Goal: Task Accomplishment & Management: Manage account settings

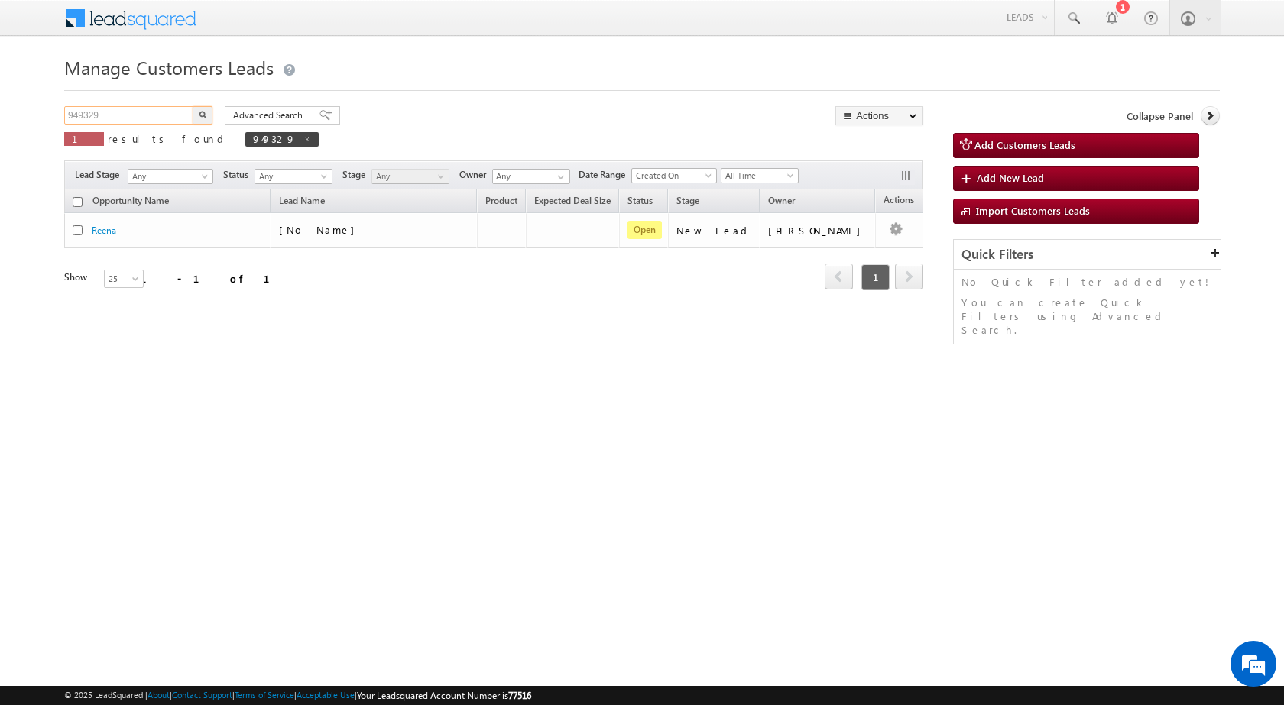
drag, startPoint x: 156, startPoint y: 106, endPoint x: 24, endPoint y: 120, distance: 132.9
click at [26, 121] on body "Menu [PERSON_NAME] sitar a7@ks erve." at bounding box center [642, 216] width 1284 height 433
paste input "68"
type input "949368"
click at [197, 112] on button "button" at bounding box center [203, 115] width 20 height 18
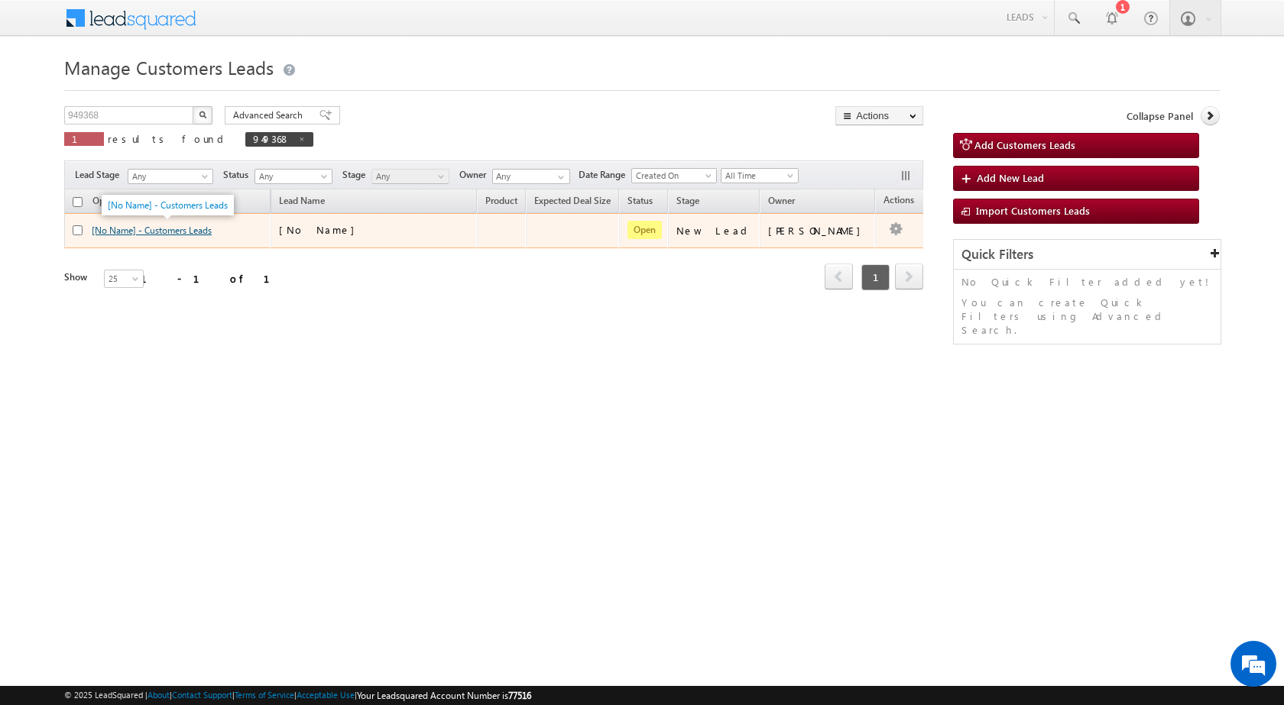
click at [195, 231] on link "[No Name] - Customers Leads" at bounding box center [152, 230] width 120 height 11
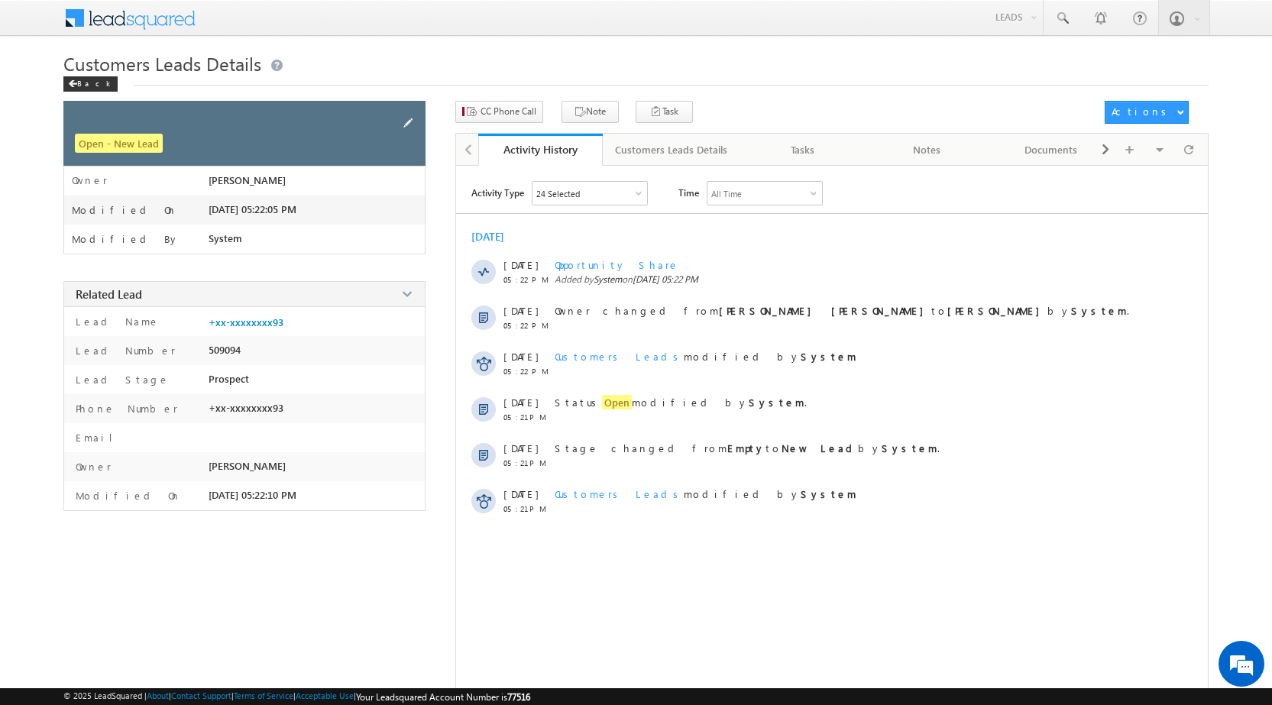
click at [408, 126] on span at bounding box center [408, 123] width 17 height 17
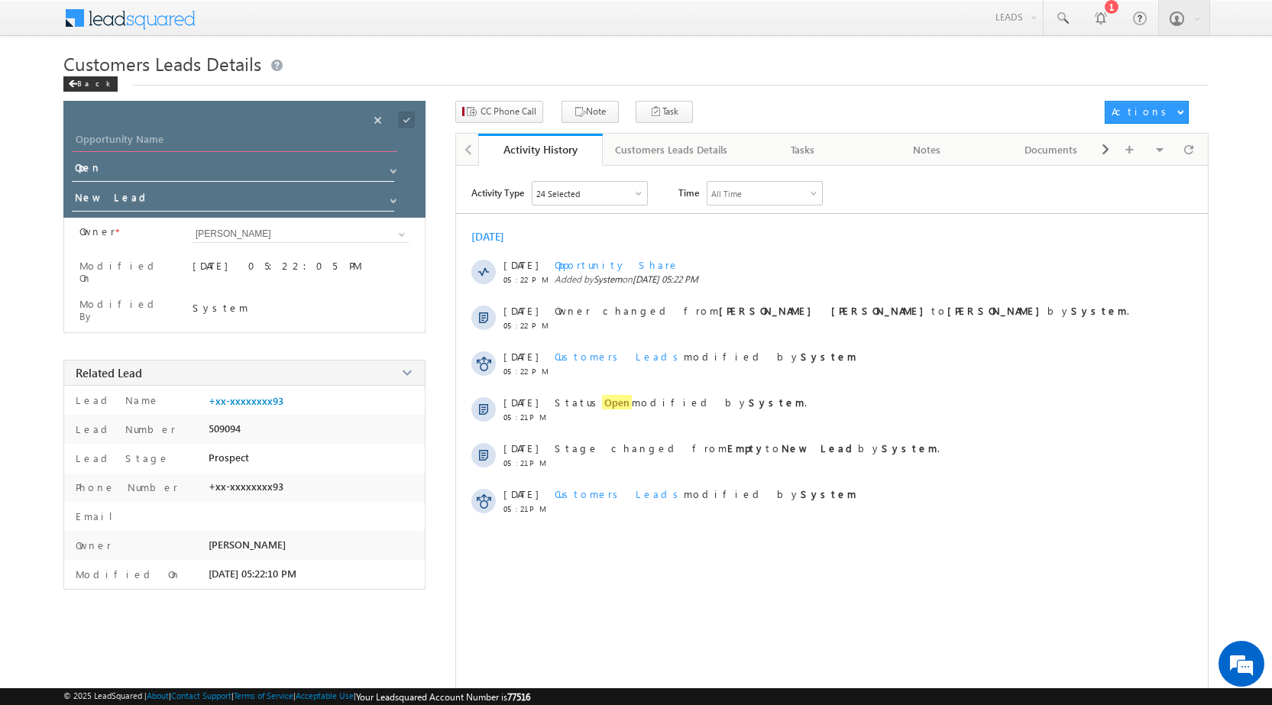
click at [275, 149] on input "Opportunity Name" at bounding box center [235, 141] width 325 height 21
paste input "[PERSON_NAME]"
type input "[PERSON_NAME]"
click at [409, 118] on span at bounding box center [406, 120] width 17 height 17
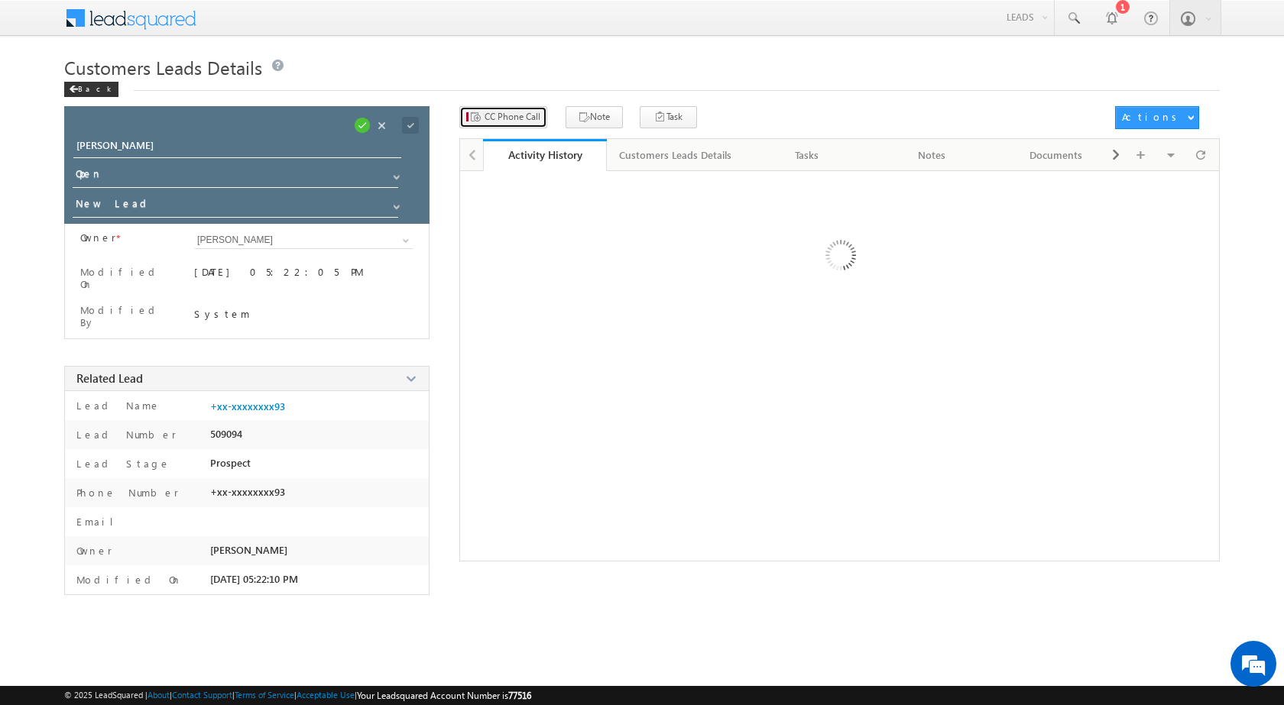
click at [527, 115] on span "CC Phone Call" at bounding box center [512, 117] width 56 height 14
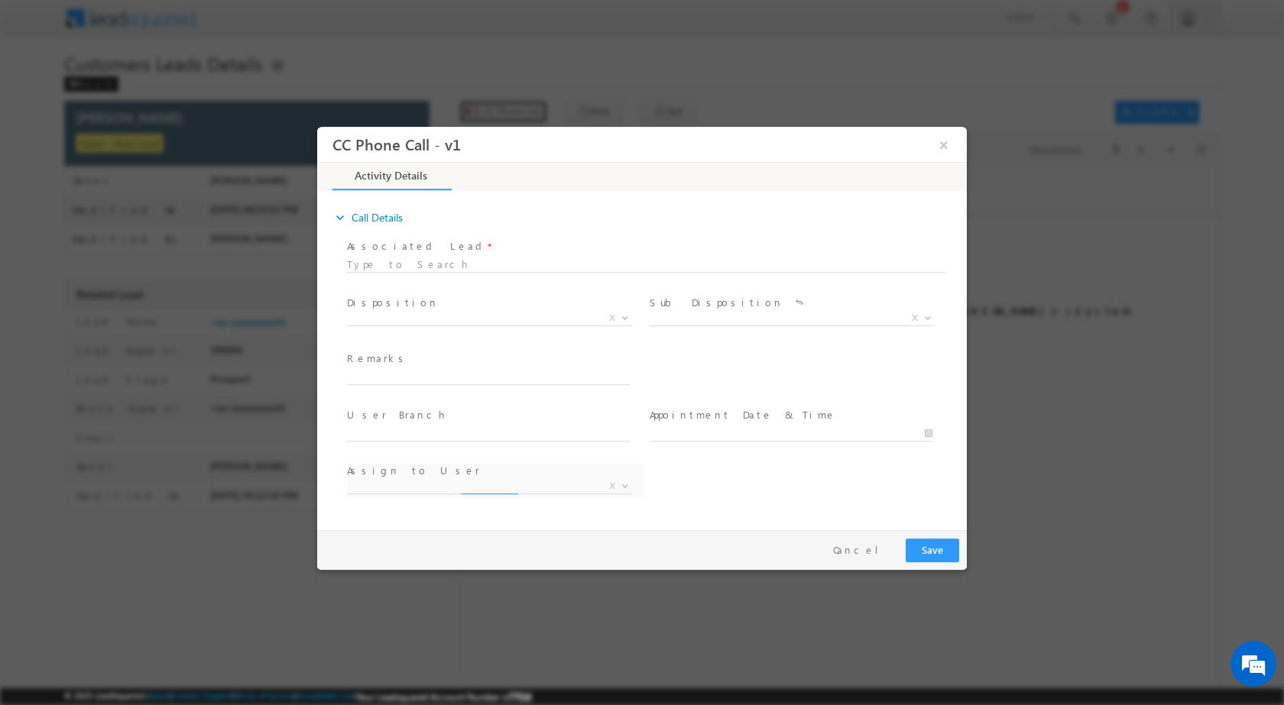
select select "[PERSON_NAME][EMAIL_ADDRESS][PERSON_NAME][DOMAIN_NAME]"
click at [623, 315] on b at bounding box center [624, 316] width 9 height 5
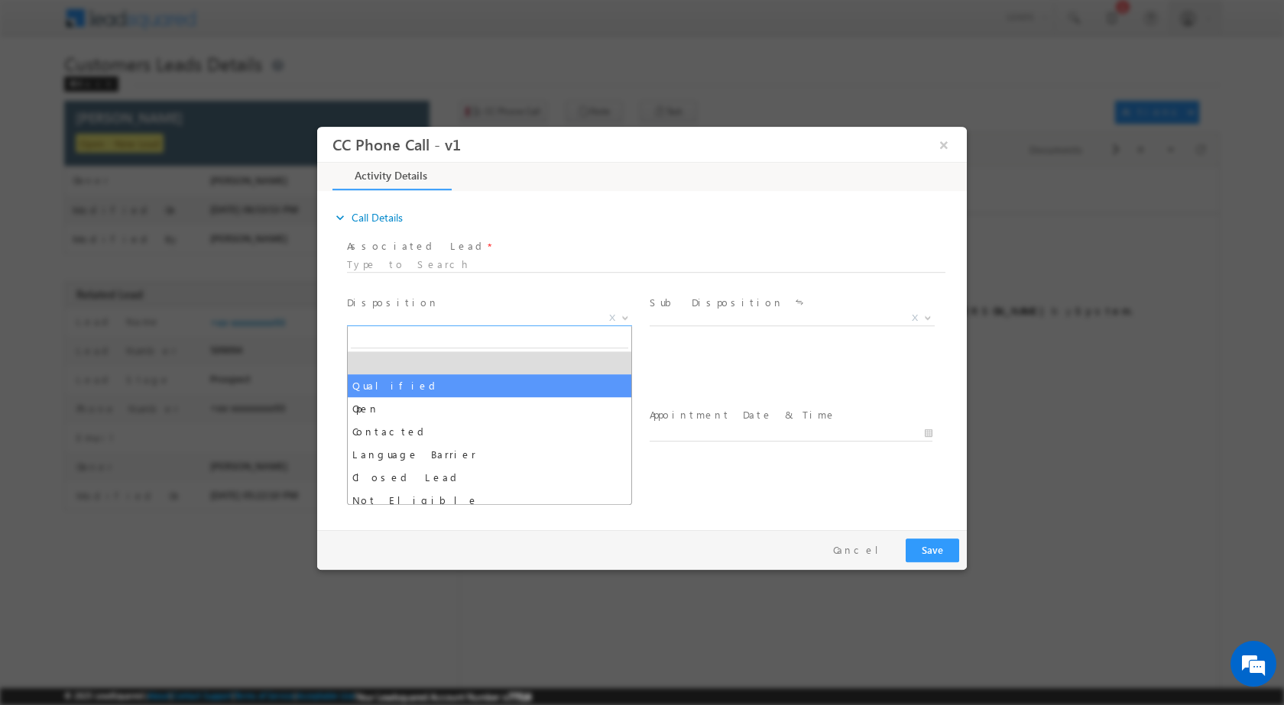
select select "Qualified"
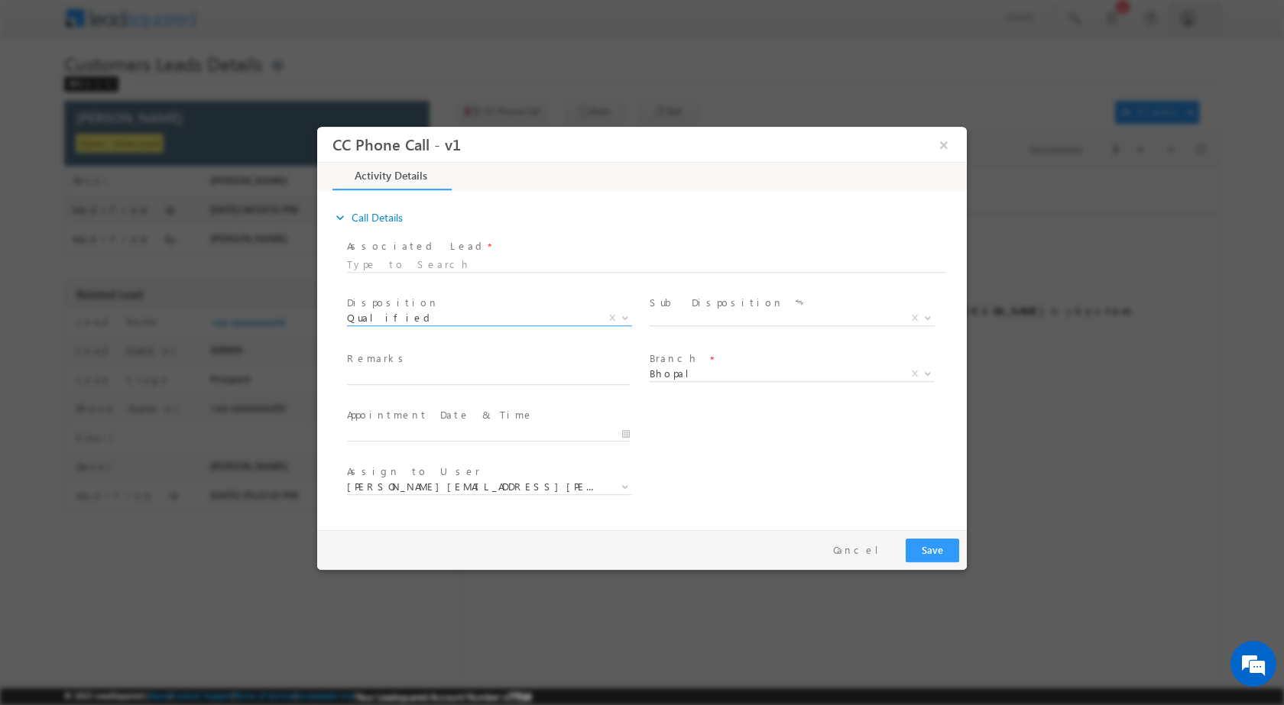
click at [939, 320] on div "Sale Marked X" at bounding box center [797, 320] width 296 height 18
click at [919, 316] on span at bounding box center [925, 317] width 15 height 20
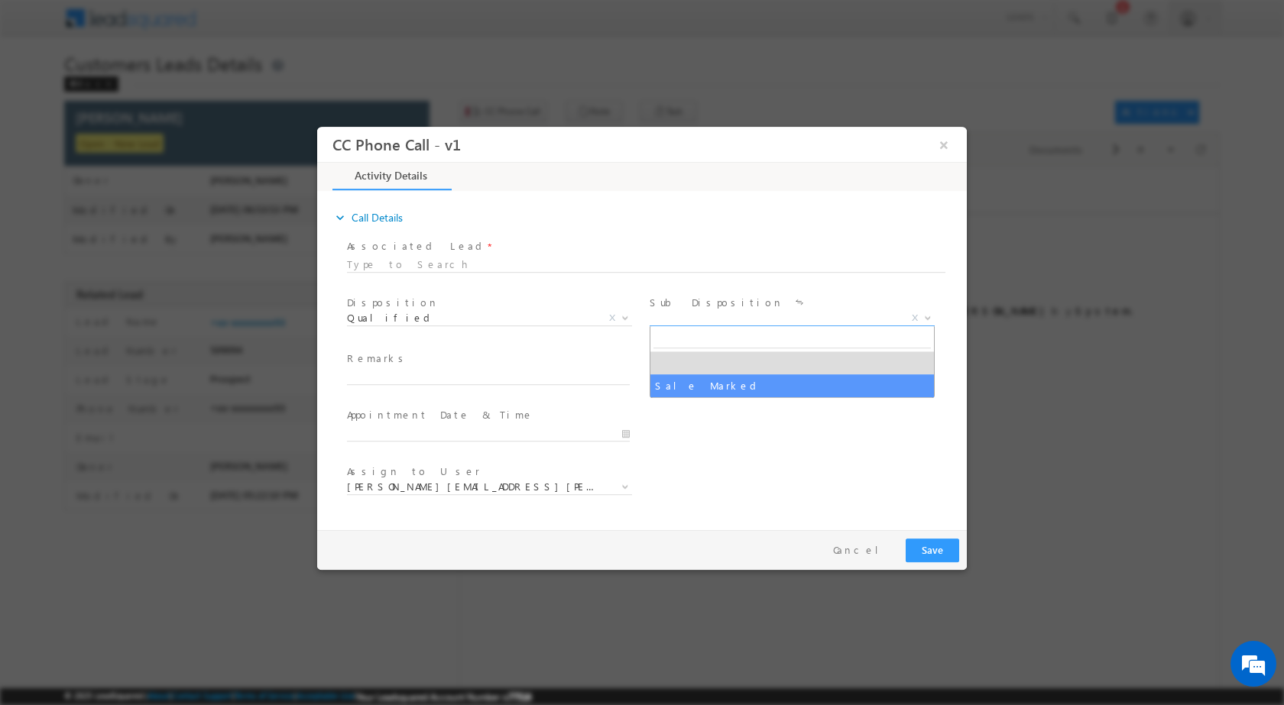
select select "Sale Marked"
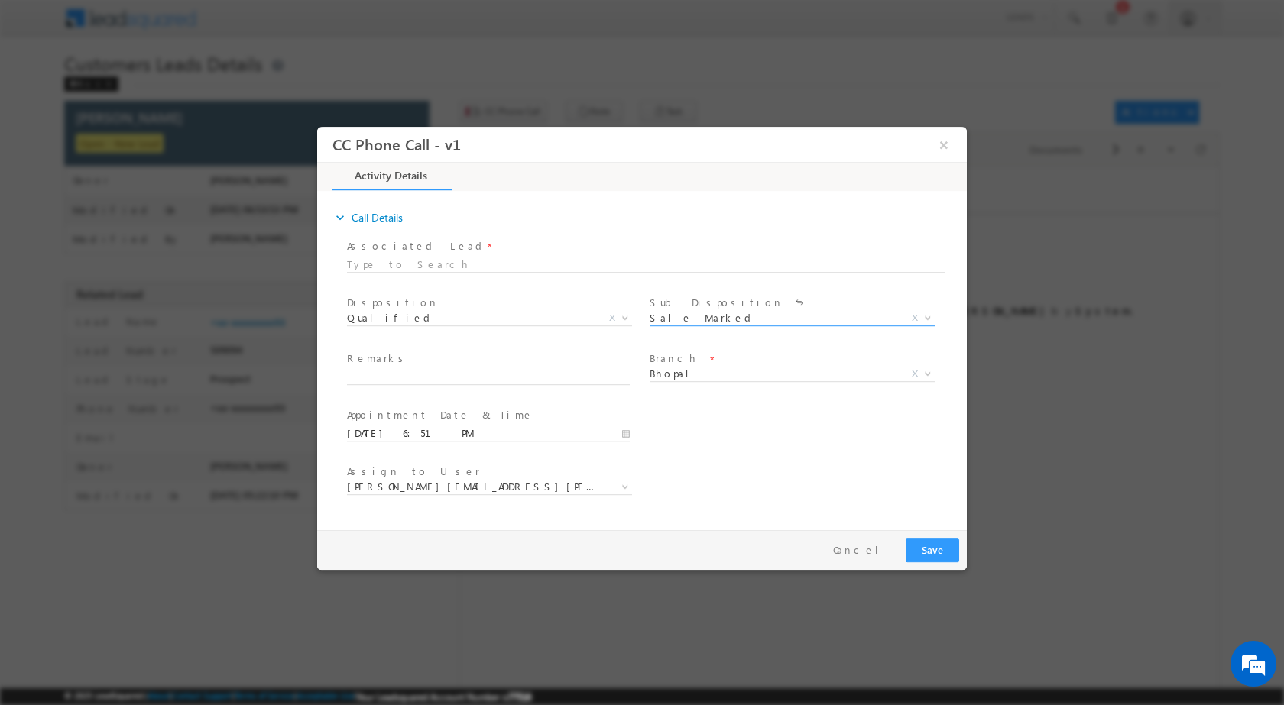
click at [627, 432] on input "09/30/2025 6:51 PM" at bounding box center [488, 433] width 283 height 15
type input "10/01/2025 6:51 PM"
type input "11"
type input "10/01/2025 11:51 PM"
click at [445, 419] on input "51" at bounding box center [444, 415] width 63 height 10
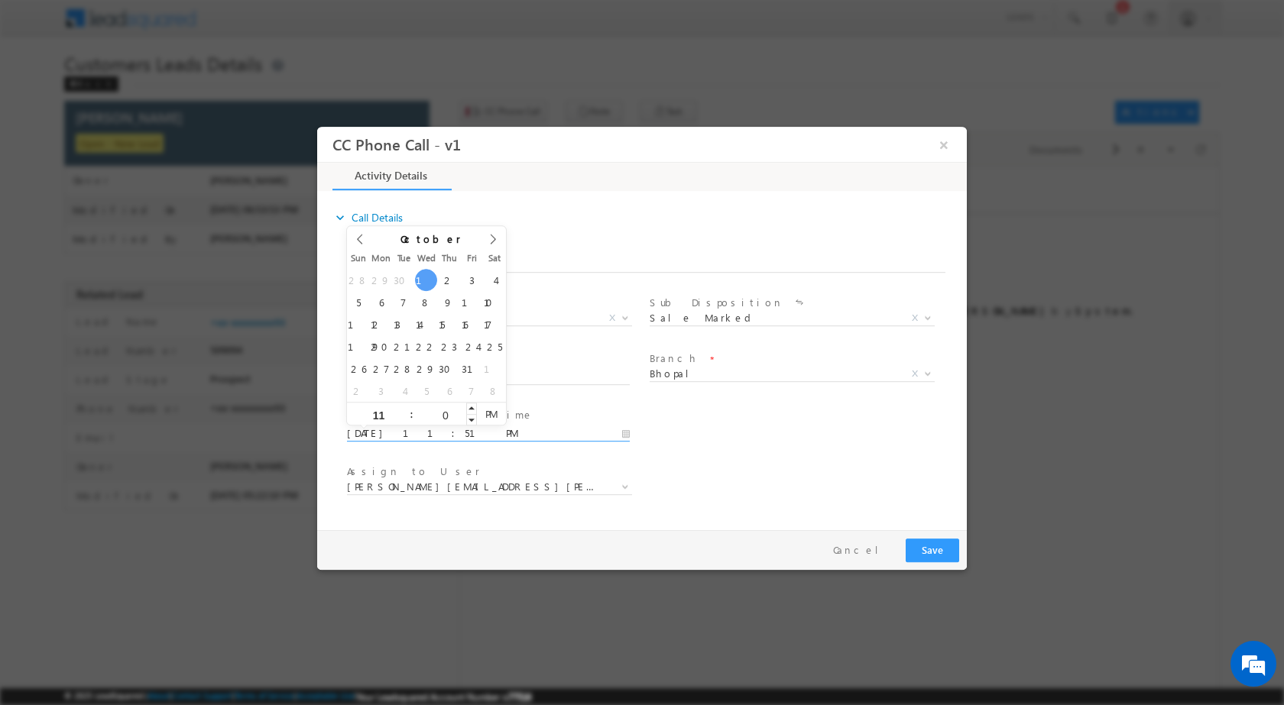
type input "00"
type input "10/01/2025 11:00 AM"
click at [478, 414] on span "AM" at bounding box center [491, 413] width 28 height 23
click at [707, 445] on div "User Branch * Appointment Date & Time * 10/01/2025 11:00 AM" at bounding box center [655, 431] width 623 height 57
click at [612, 486] on span "altaf.shaikh@sgrlimited.in" at bounding box center [489, 486] width 285 height 15
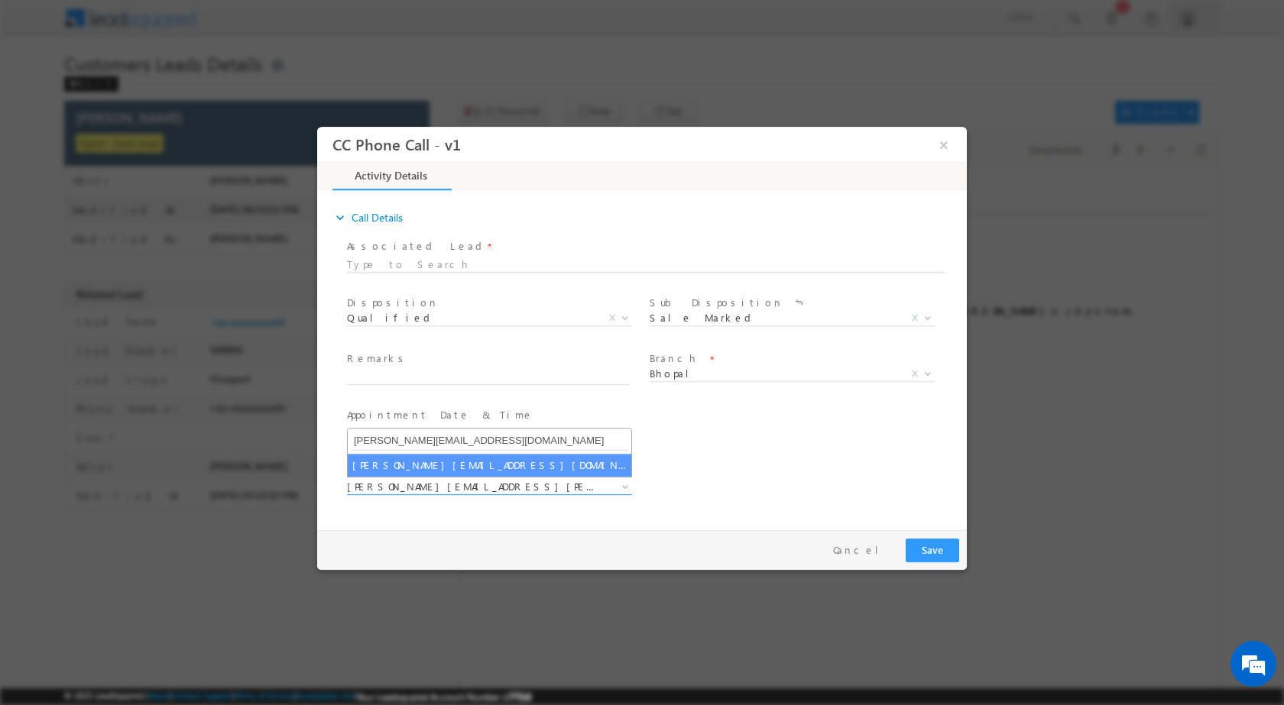
type input "vaibhav.rajput@sgrlimited.in"
select select "vaibhav.rajput@sgrlimited.in"
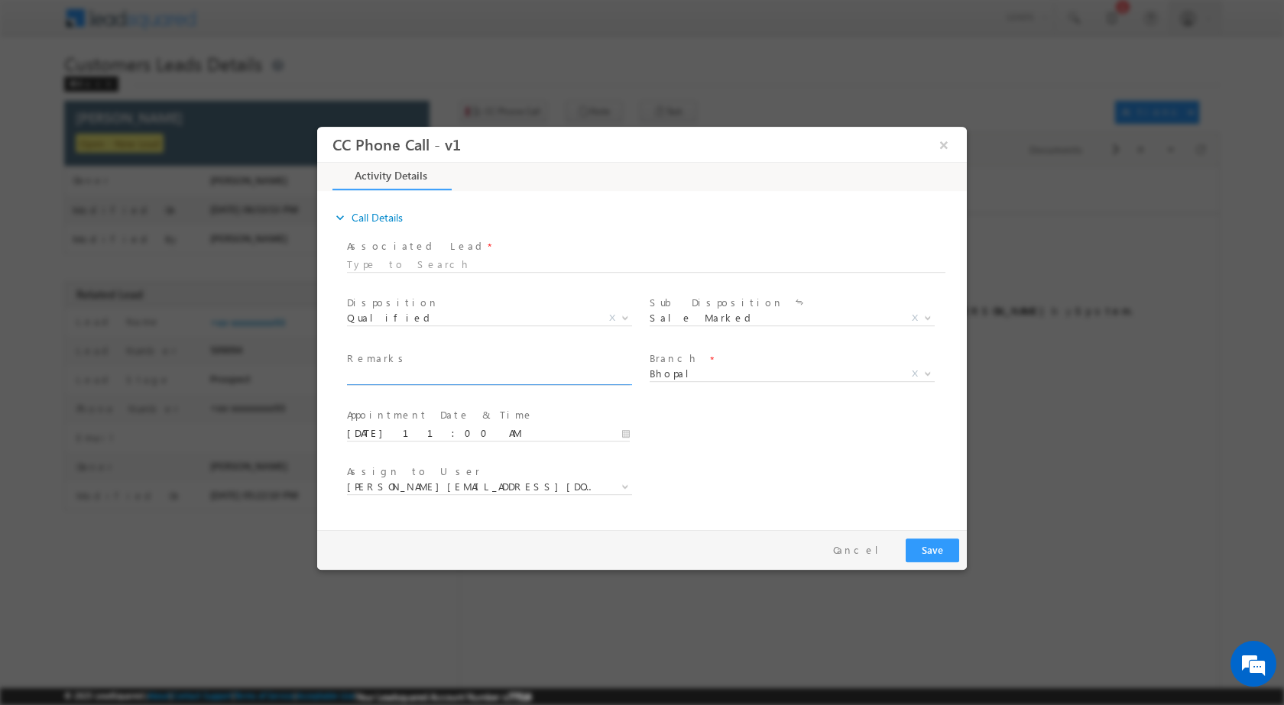
click at [489, 371] on input "text" at bounding box center [488, 376] width 283 height 15
paste input "30/09-Custoer name is Pooja Vishwakarma City name is bhopal Interested for top …"
type input "30/09-Custoer name is Pooja Vishwakarma City name is bhopal Interested for top …"
click at [927, 548] on button "Save" at bounding box center [931, 550] width 53 height 24
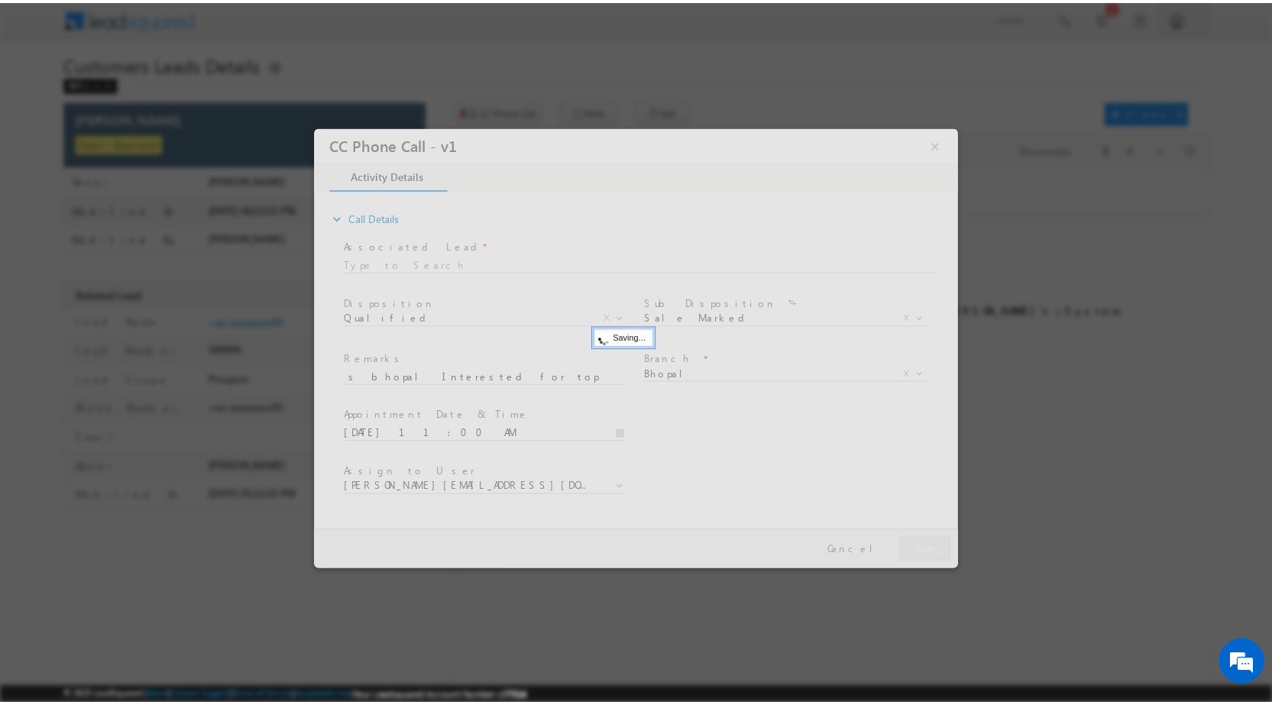
scroll to position [0, 0]
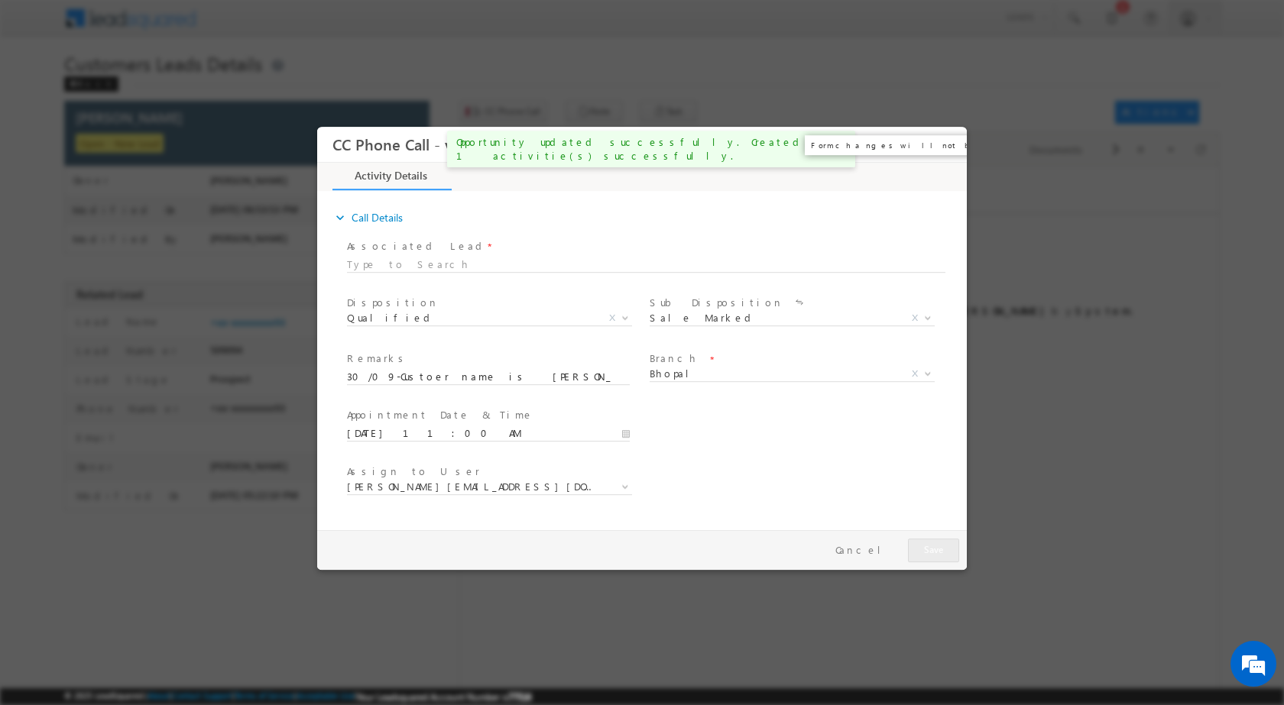
click at [944, 141] on button "×" at bounding box center [944, 144] width 26 height 28
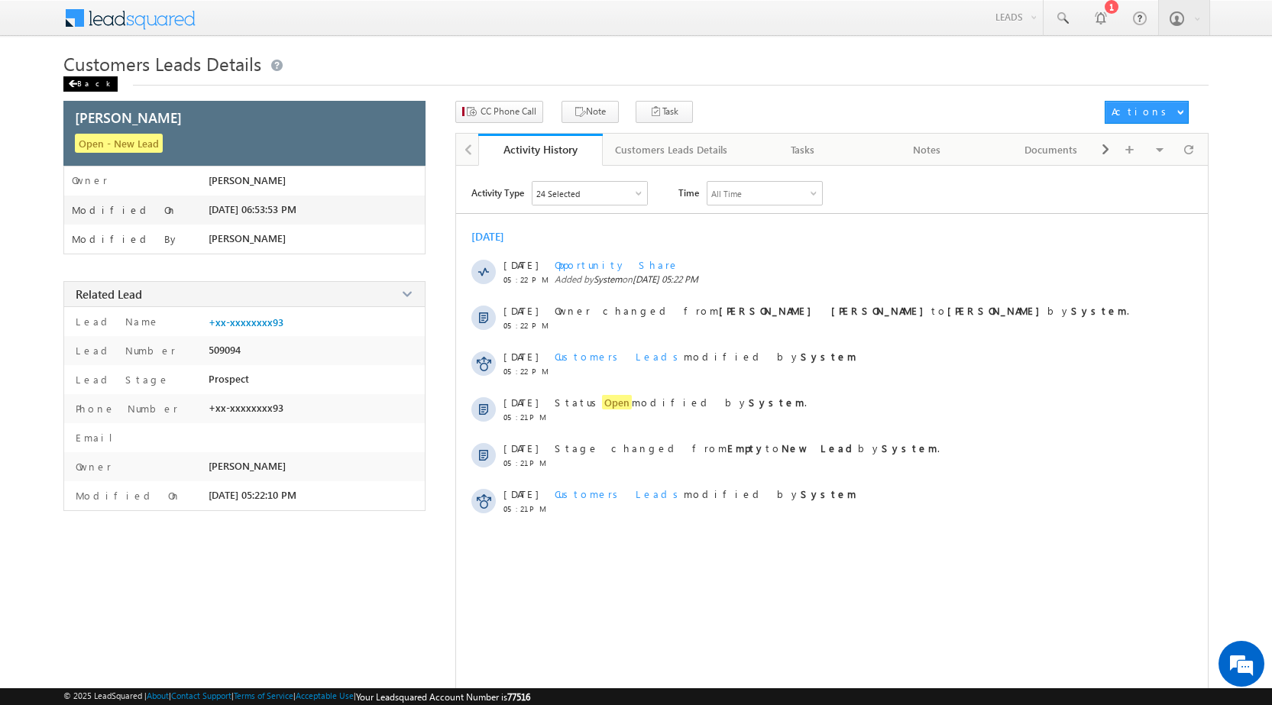
click at [82, 83] on div "Back" at bounding box center [90, 83] width 54 height 15
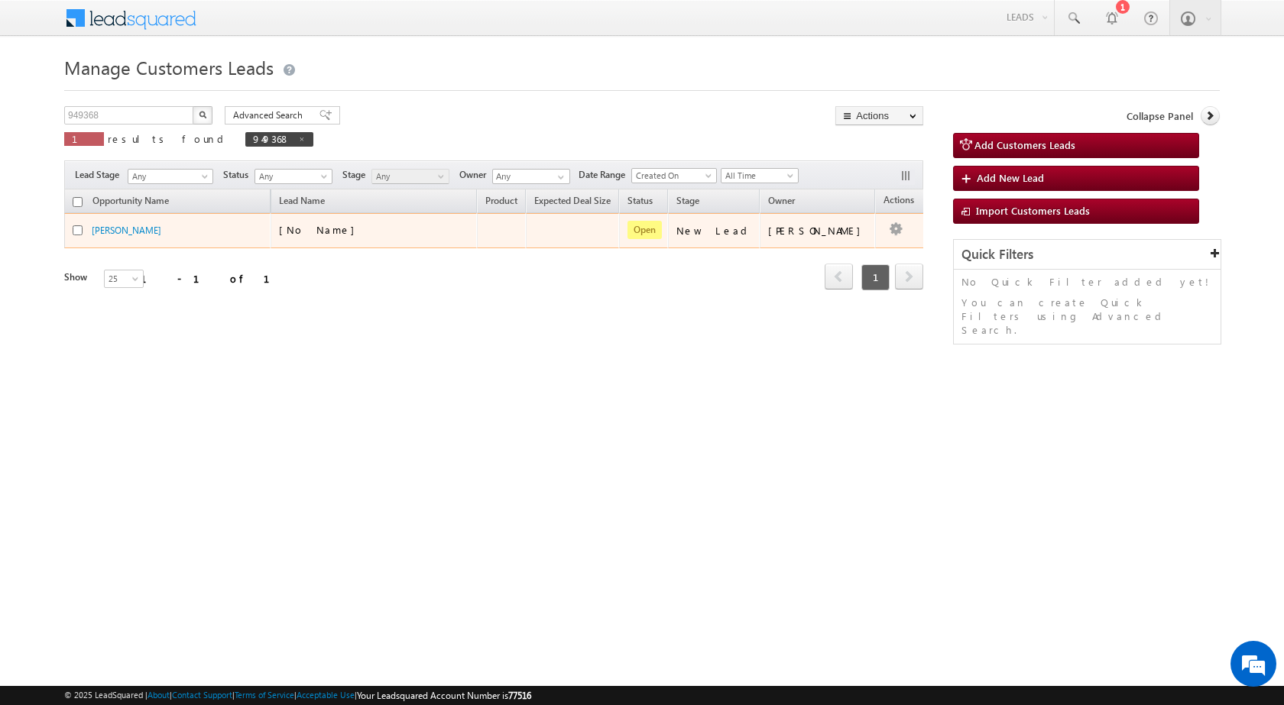
click at [882, 225] on td "Edit Change Owner Change Stage Add Activity Add Task Delete" at bounding box center [906, 230] width 63 height 35
click at [854, 249] on link "Edit" at bounding box center [865, 250] width 76 height 18
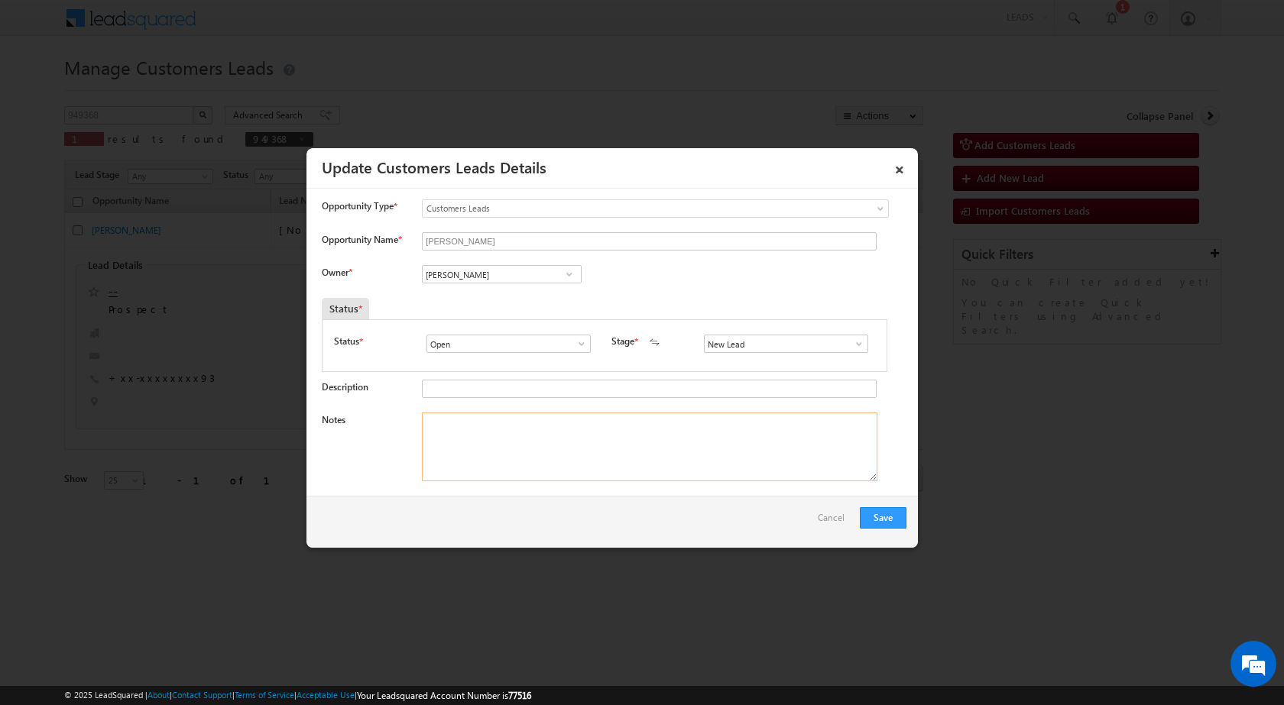
click at [620, 448] on textarea "Notes" at bounding box center [649, 447] width 455 height 69
paste textarea "30/09-Custoer name is Pooja Vishwakarma City name is bhopal Interested for top …"
type textarea "30/09-Custoer name is Pooja Vishwakarma City name is bhopal Interested for top …"
click at [565, 277] on span at bounding box center [569, 274] width 15 height 12
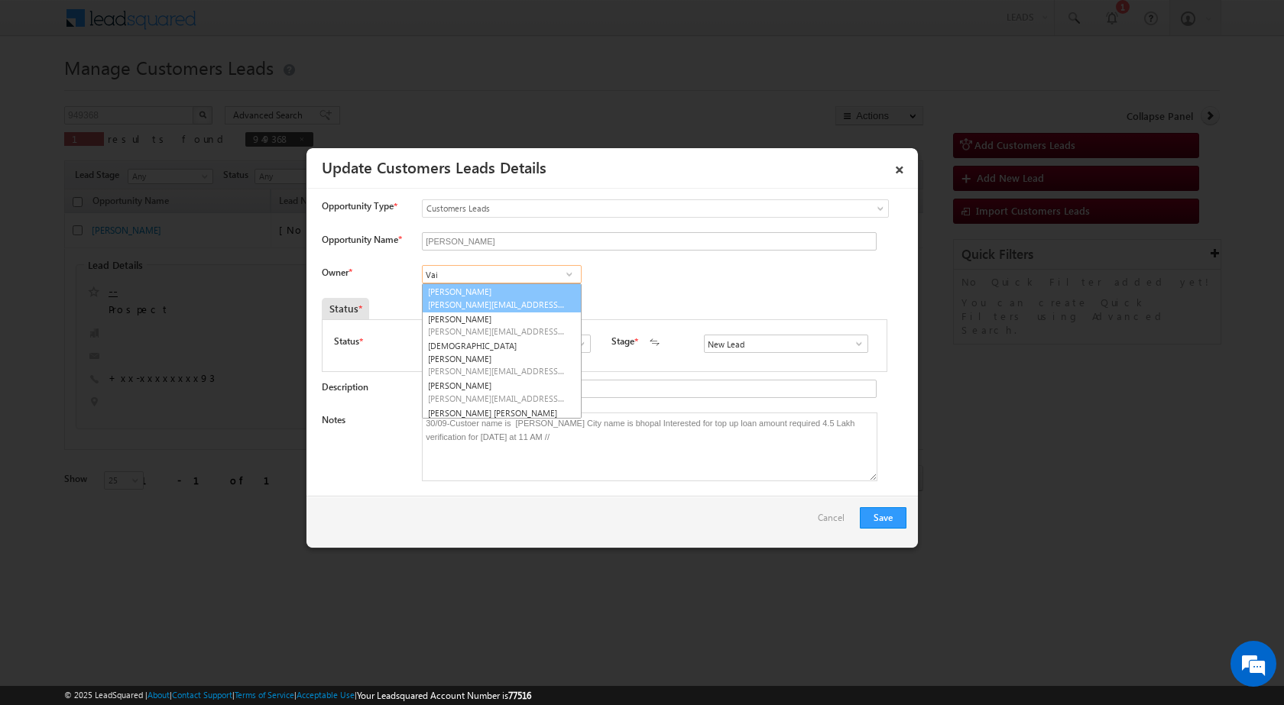
click at [531, 296] on link "Vaibhav Rajput vaibhav.rajput@sgrlimited.in" at bounding box center [502, 297] width 160 height 29
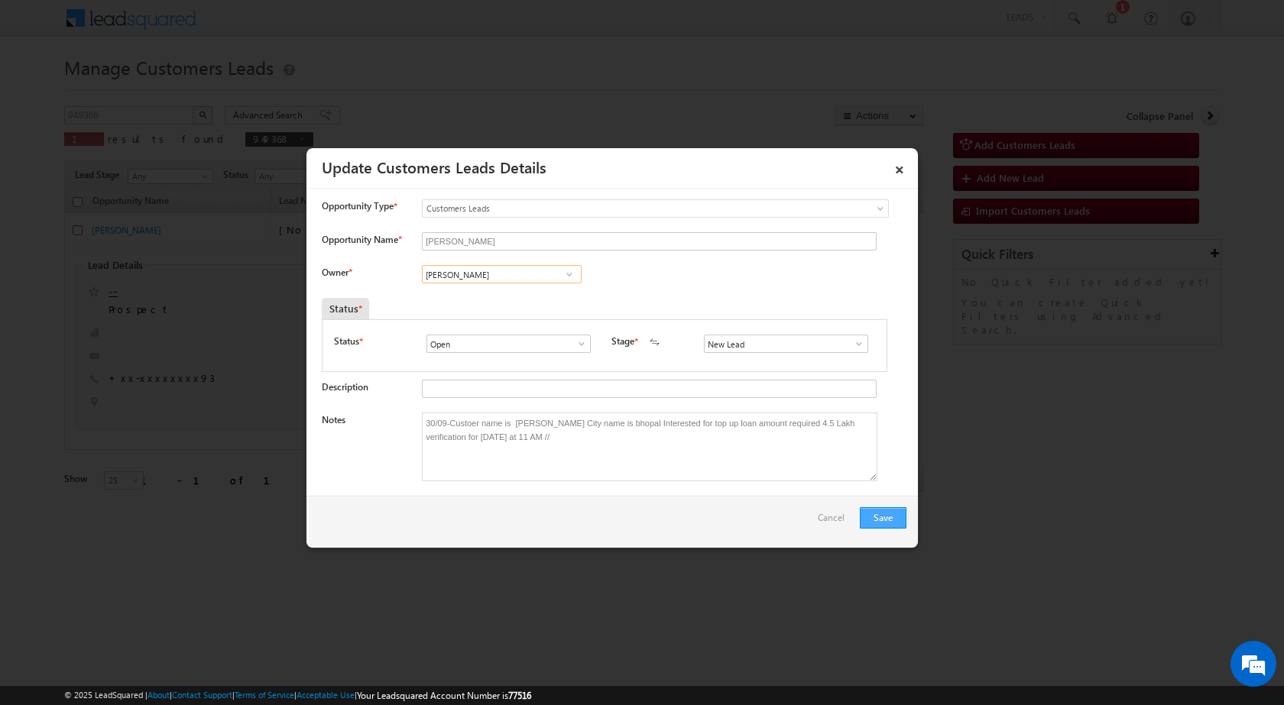
type input "Vaibhav Rajput"
click at [893, 513] on button "Save" at bounding box center [883, 517] width 47 height 21
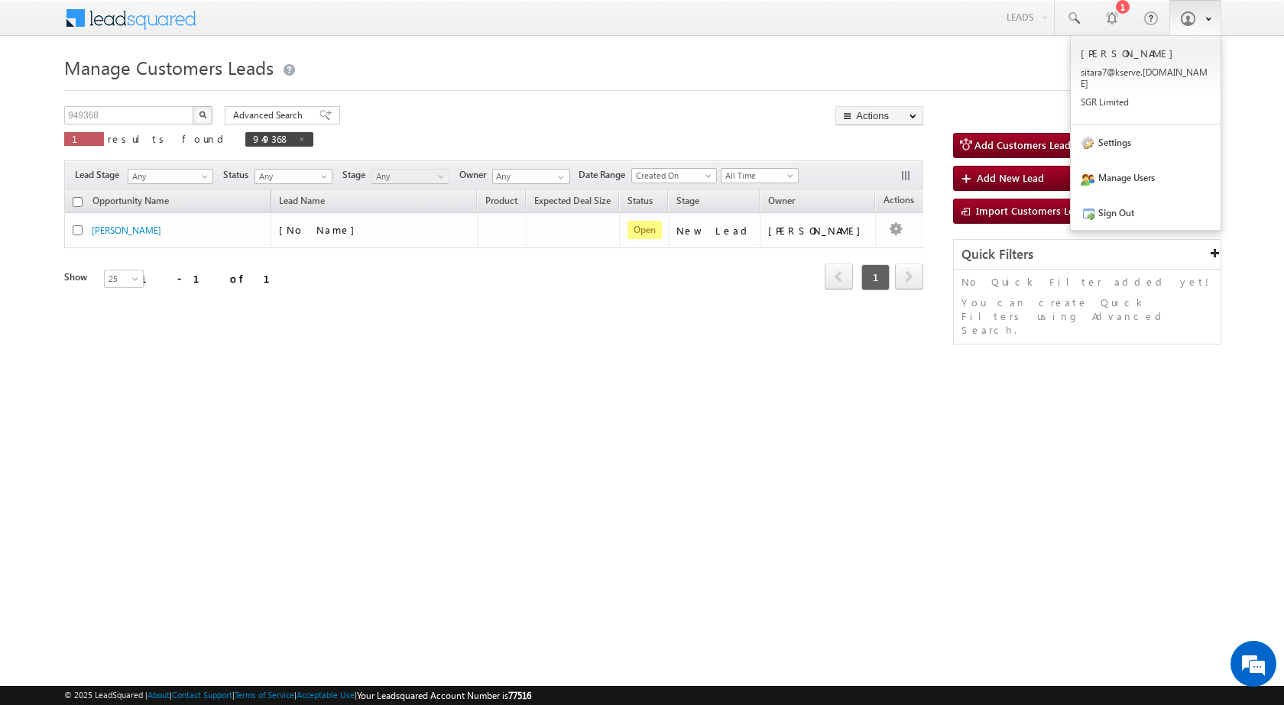
click at [1188, 28] on link at bounding box center [1195, 17] width 52 height 35
click at [1115, 199] on link "Sign Out" at bounding box center [1145, 212] width 150 height 35
